Goal: Navigation & Orientation: Go to known website

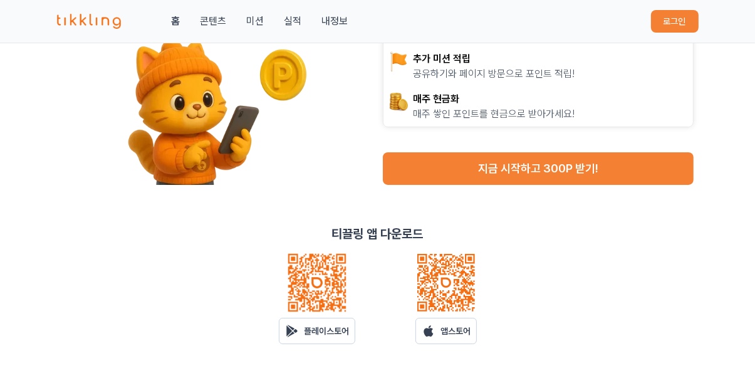
scroll to position [88, 0]
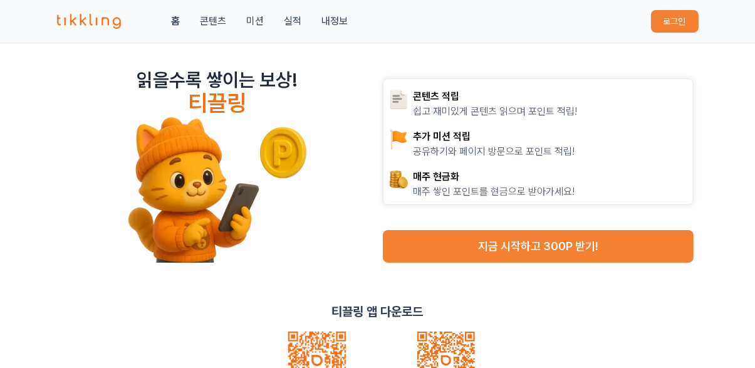
click at [308, 336] on img at bounding box center [317, 360] width 60 height 60
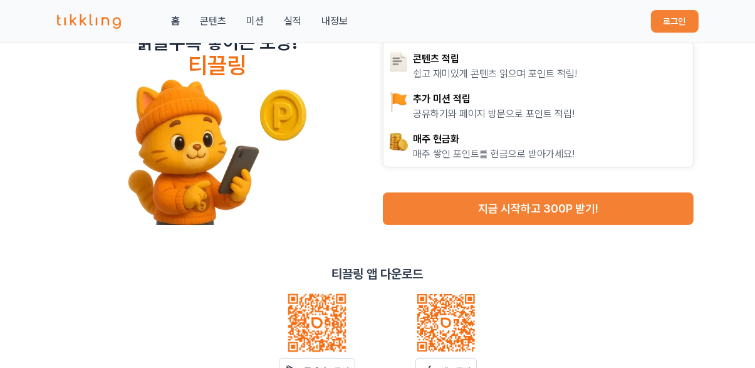
click at [337, 367] on p "플레이스토어" at bounding box center [326, 370] width 45 height 13
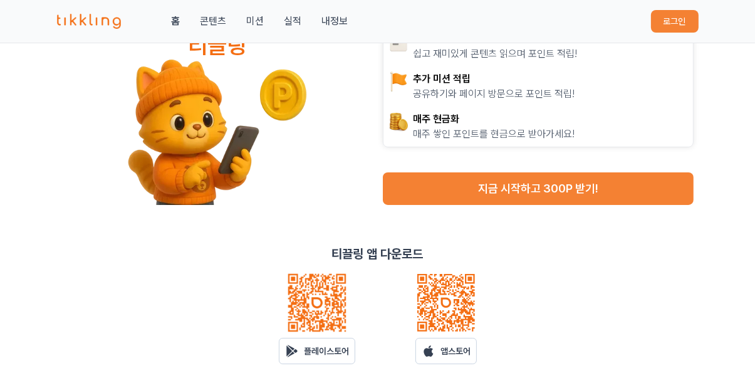
scroll to position [96, 0]
